Goal: Task Accomplishment & Management: Manage account settings

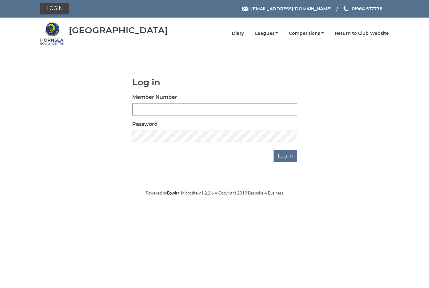
type input "1110"
click at [286, 156] on input "Log in" at bounding box center [286, 156] width 24 height 12
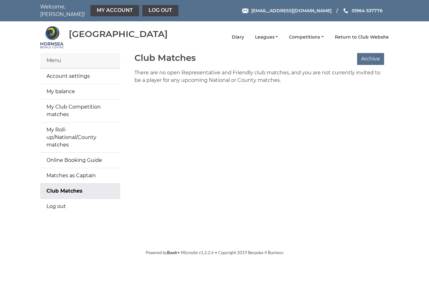
click at [86, 73] on link "Account settings" at bounding box center [80, 76] width 80 height 15
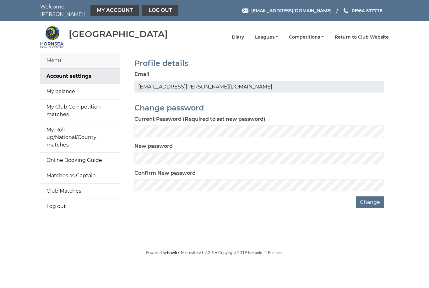
click at [63, 199] on link "Log out" at bounding box center [80, 206] width 80 height 15
